Goal: Task Accomplishment & Management: Use online tool/utility

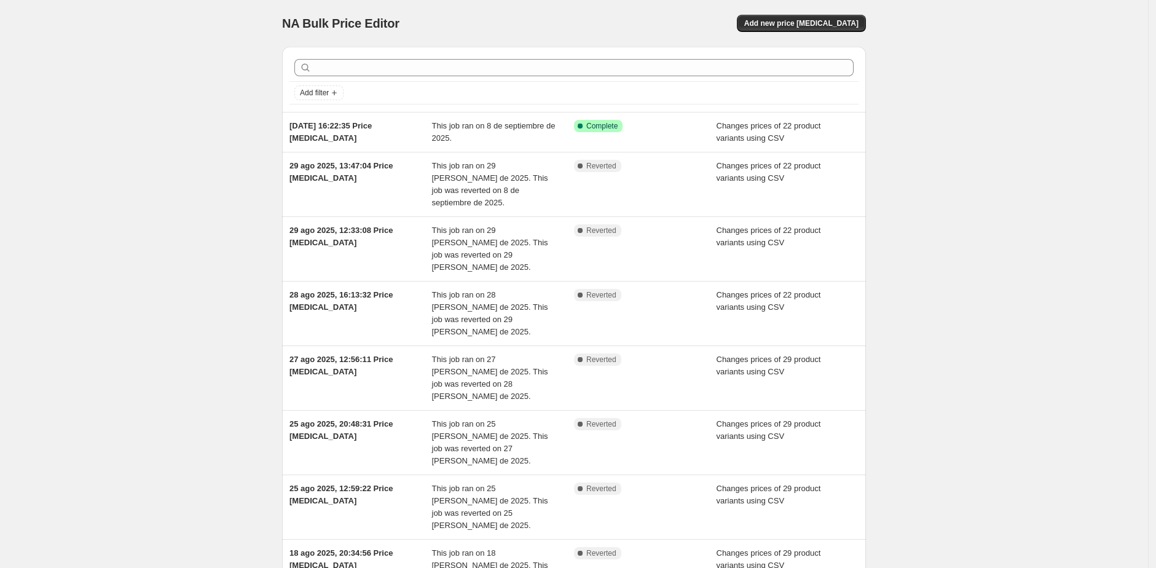
drag, startPoint x: 829, startPoint y: 27, endPoint x: 564, endPoint y: 108, distance: 277.5
click at [623, 97] on div "NA Bulk Price Editor. This page is ready NA Bulk Price Editor Add new price [ME…" at bounding box center [574, 427] width 614 height 855
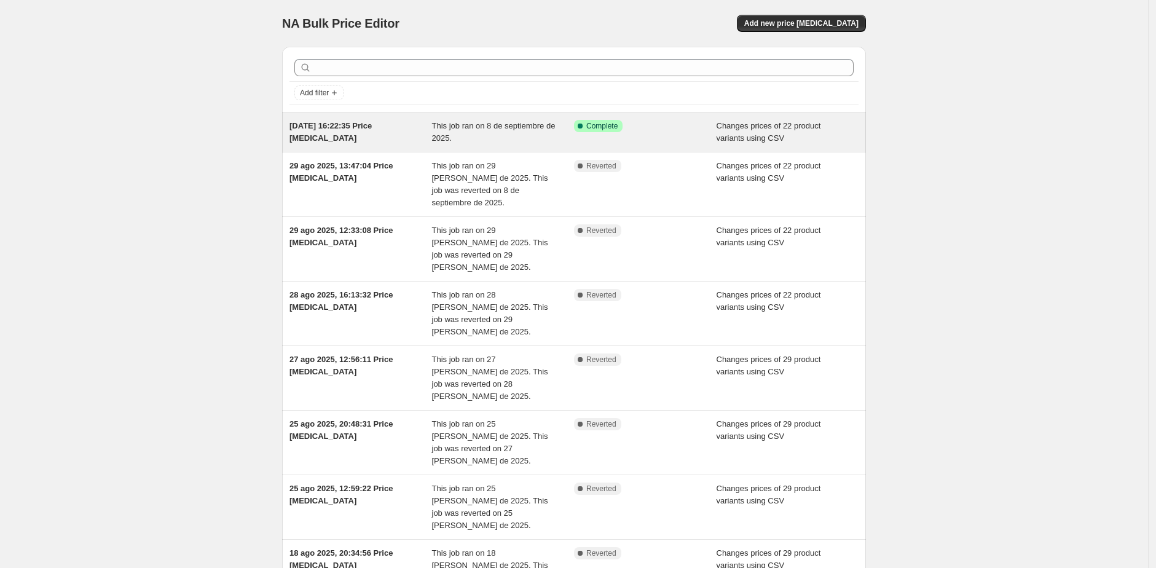
click at [531, 124] on span "This job ran on 8 de septiembre de 2025." at bounding box center [494, 132] width 124 height 22
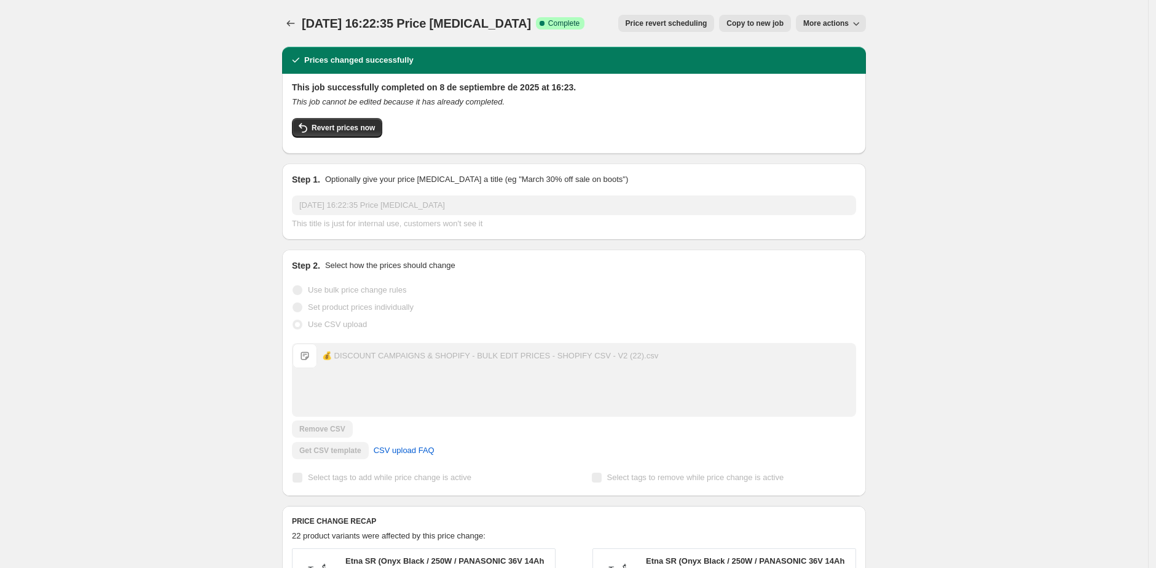
click at [820, 25] on span "More actions" at bounding box center [826, 23] width 45 height 10
click at [327, 128] on span "Revert prices now" at bounding box center [343, 128] width 63 height 10
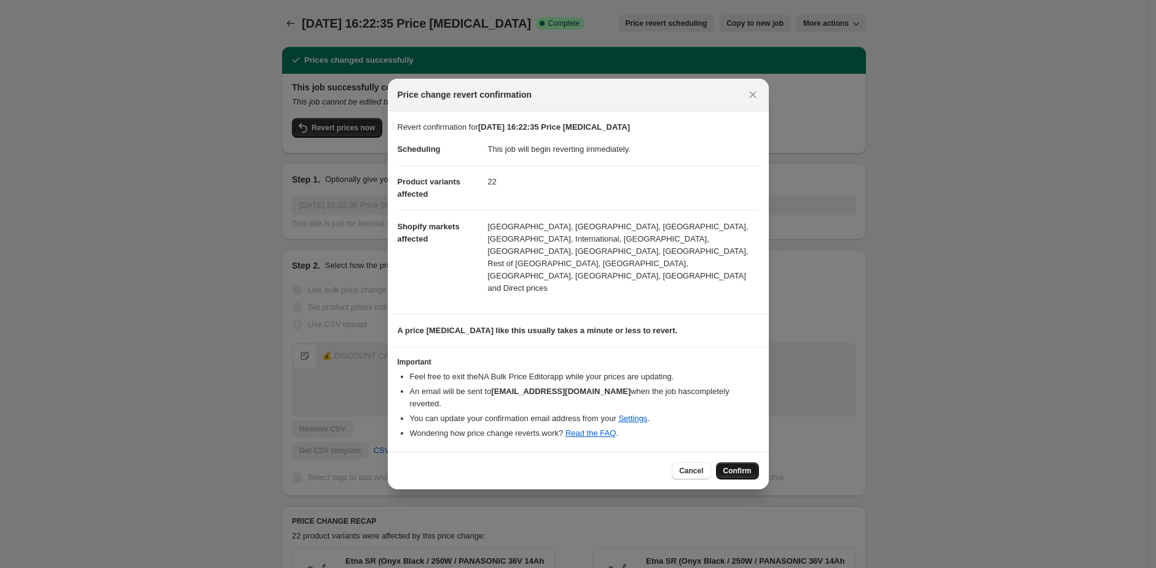
click at [743, 466] on span "Confirm" at bounding box center [738, 471] width 28 height 10
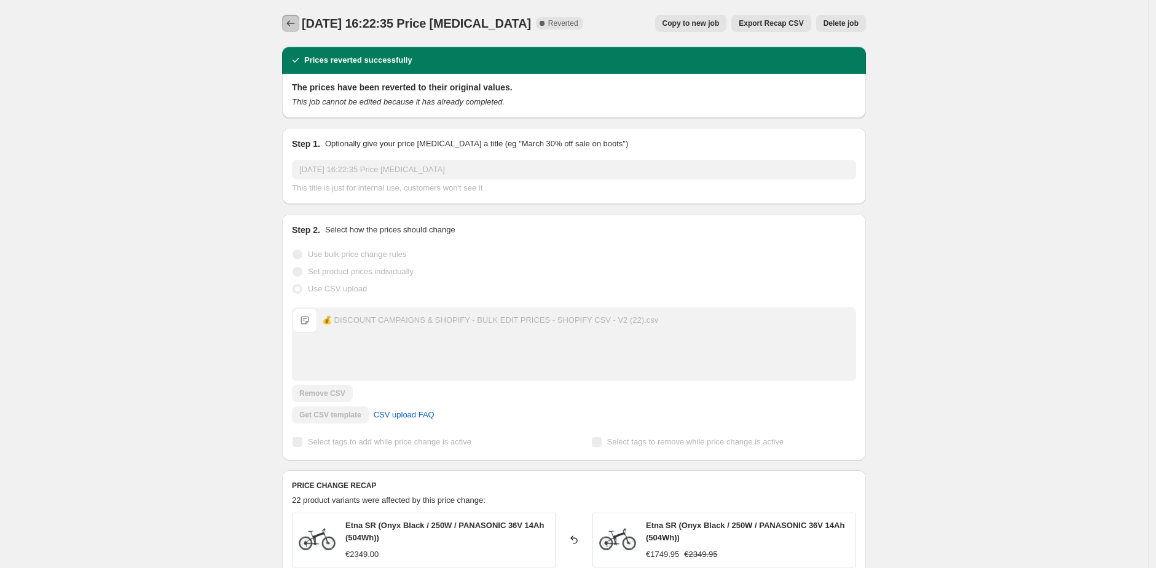
click at [297, 22] on icon "Price change jobs" at bounding box center [291, 23] width 12 height 12
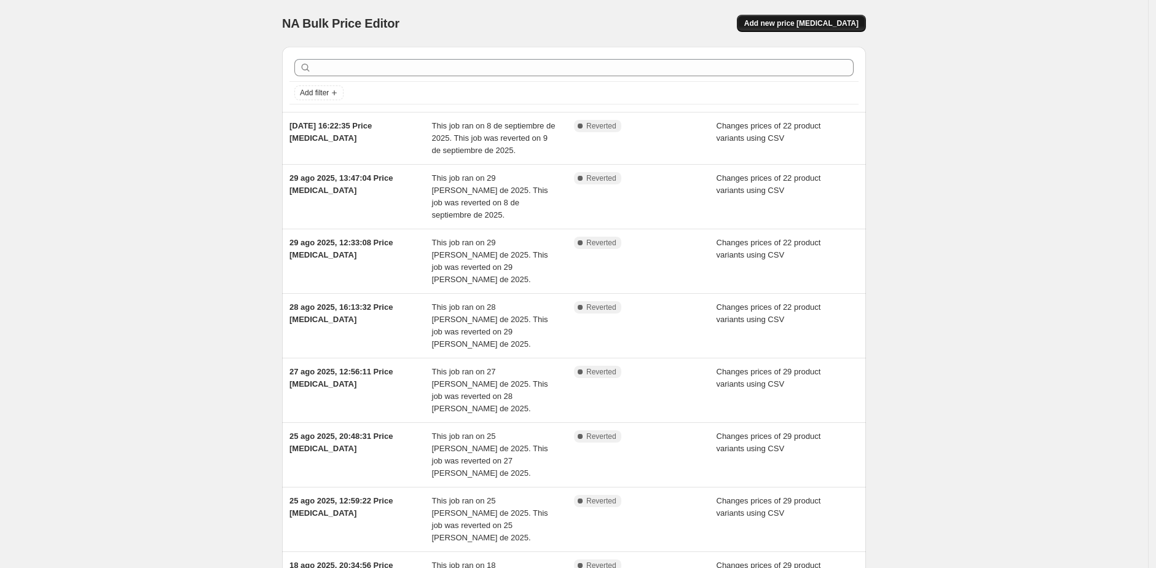
click at [793, 25] on span "Add new price [MEDICAL_DATA]" at bounding box center [802, 23] width 114 height 10
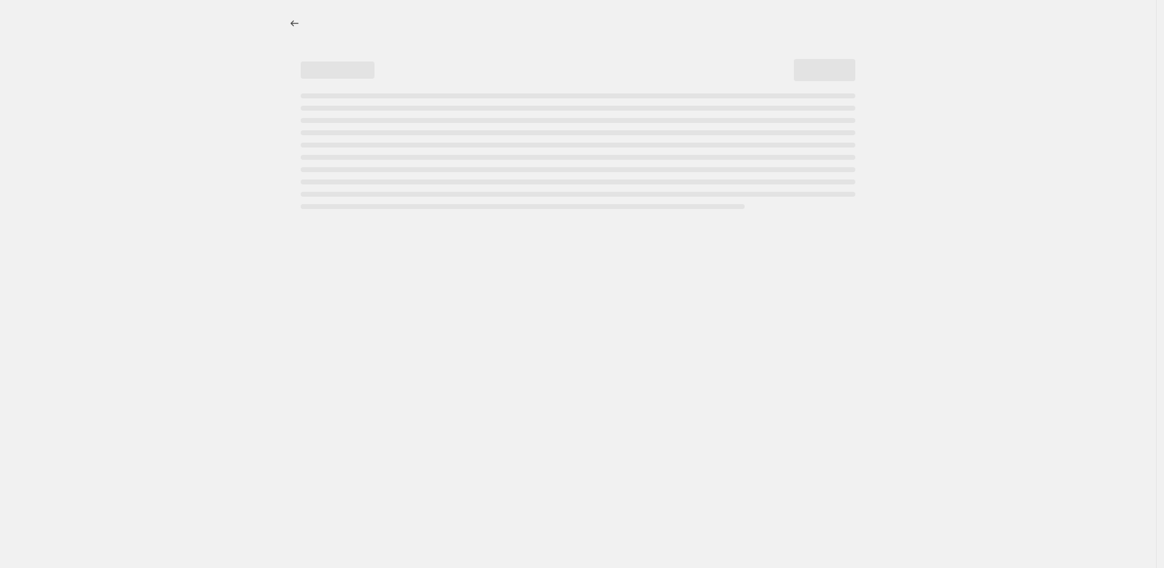
select select "percentage"
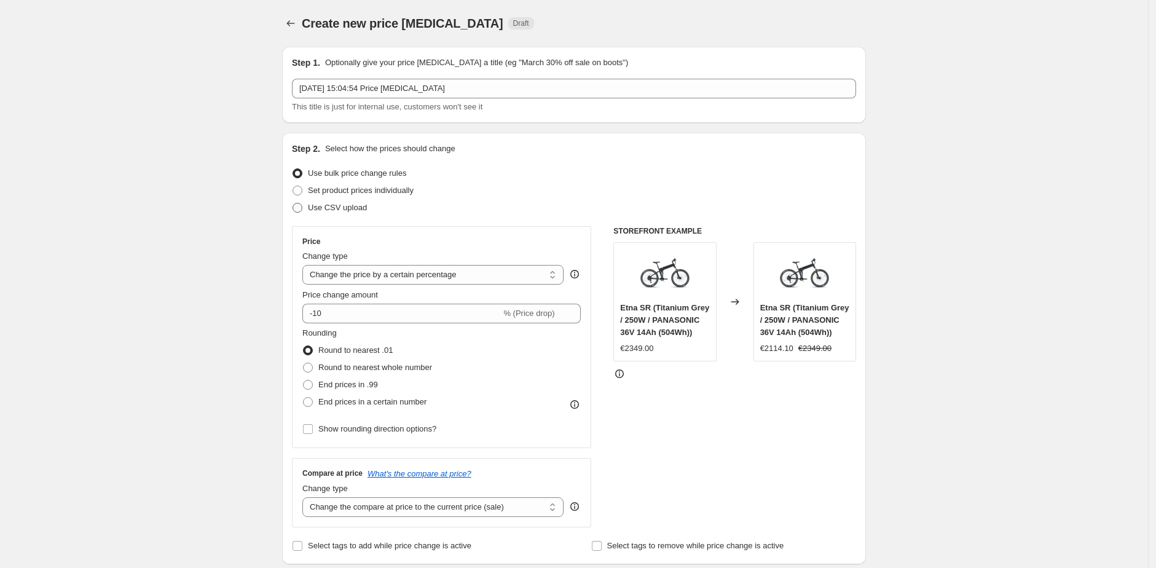
click at [331, 203] on span "Use CSV upload" at bounding box center [337, 207] width 59 height 9
click at [293, 203] on input "Use CSV upload" at bounding box center [293, 203] width 1 height 1
radio input "true"
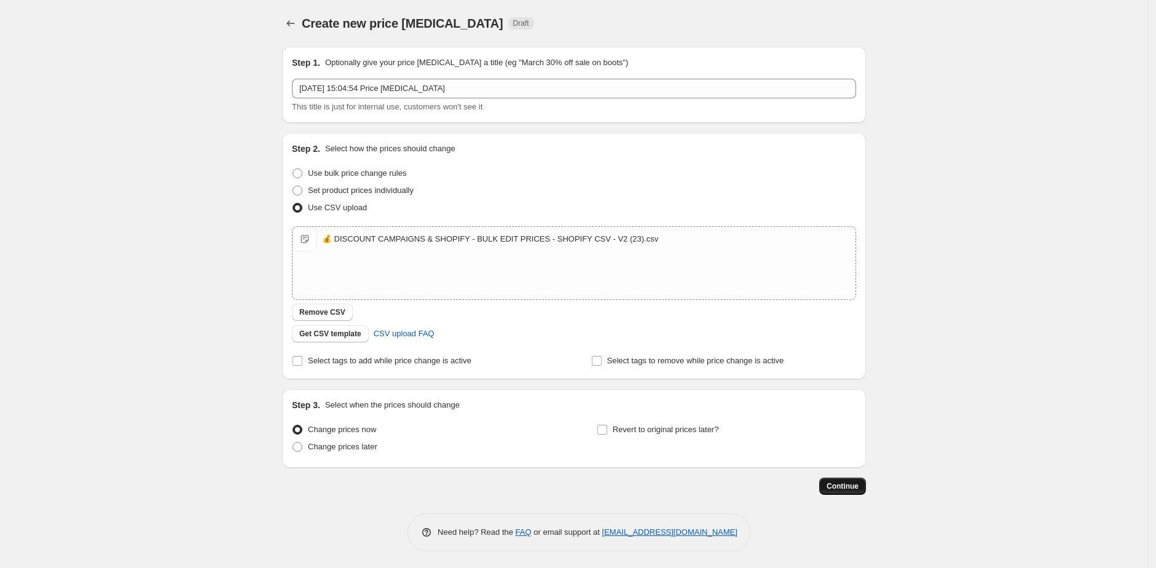
click at [856, 484] on span "Continue" at bounding box center [843, 486] width 32 height 10
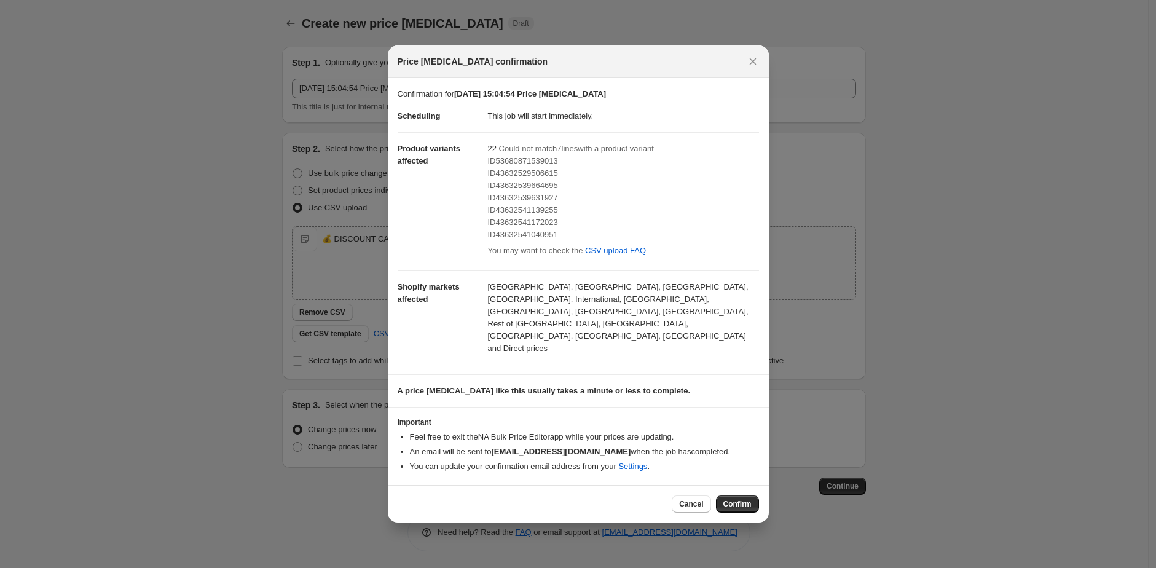
click at [734, 485] on div "Cancel Confirm" at bounding box center [578, 504] width 381 height 38
click at [737, 496] on button "Confirm" at bounding box center [737, 504] width 43 height 17
